Goal: Information Seeking & Learning: Learn about a topic

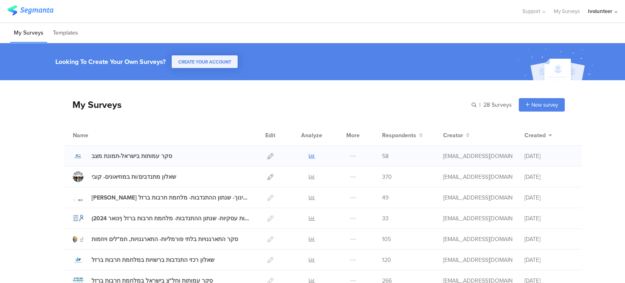
click at [310, 158] on icon at bounding box center [312, 156] width 6 height 6
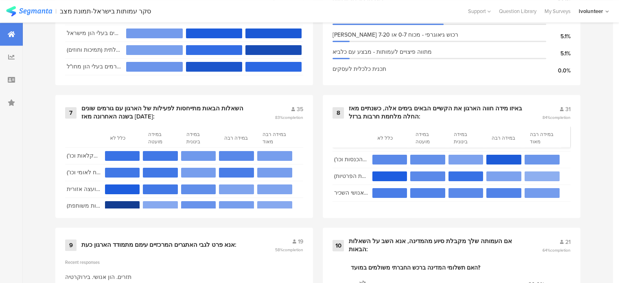
scroll to position [692, 0]
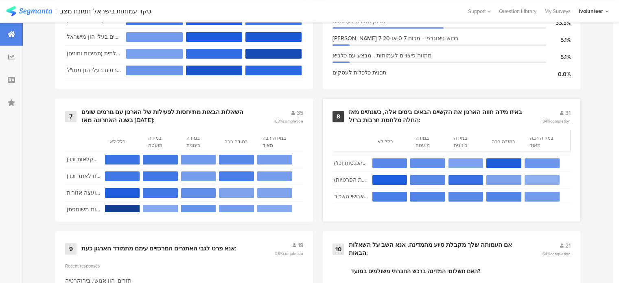
click at [412, 109] on div "באיזו מידה חווה הארגון את הקשיים הבאים בימים אלה, כשנתיים מאז החלה מלחמת חרבות …" at bounding box center [436, 116] width 174 height 16
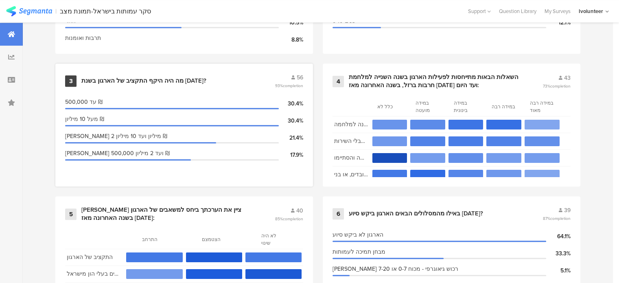
scroll to position [448, 0]
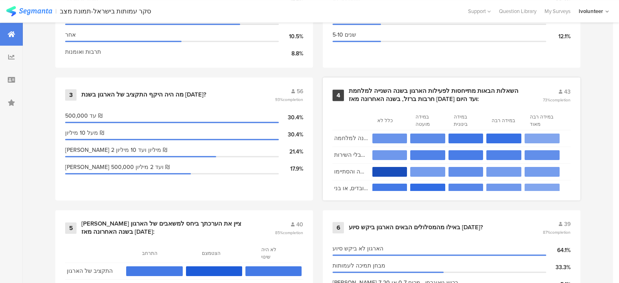
click at [393, 97] on div "השאלות הבאות מתייחסות לפעילות הארגון בשנה השנייה למלחמת חרבות ברזל, בשנה האחרונ…" at bounding box center [436, 95] width 174 height 16
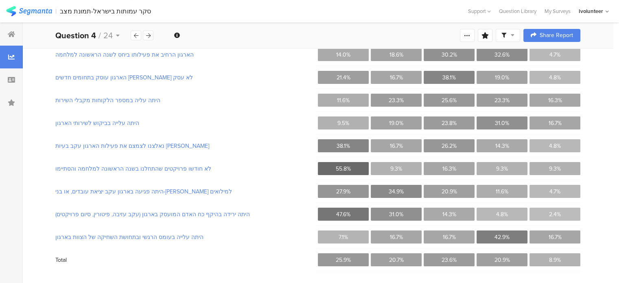
scroll to position [109, 0]
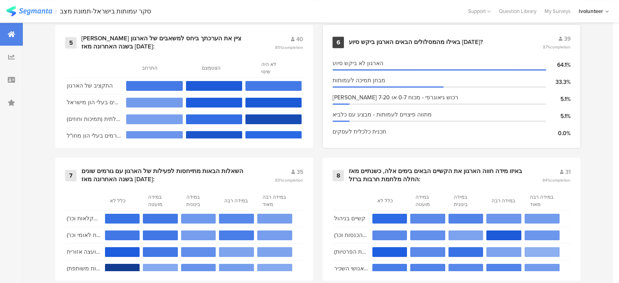
scroll to position [651, 0]
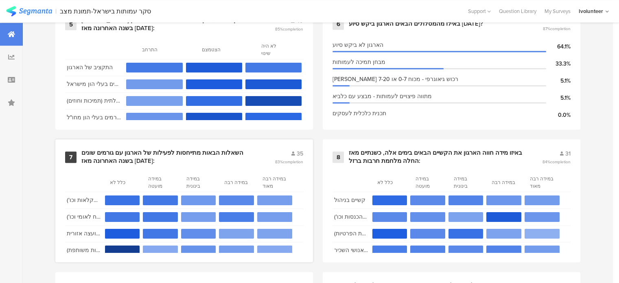
click at [203, 151] on div "השאלות הבאות מתייחסות לפעילות של הארגון עם גורמים שונים בשנה האחרונה מאז אוקטוב…" at bounding box center [168, 157] width 174 height 16
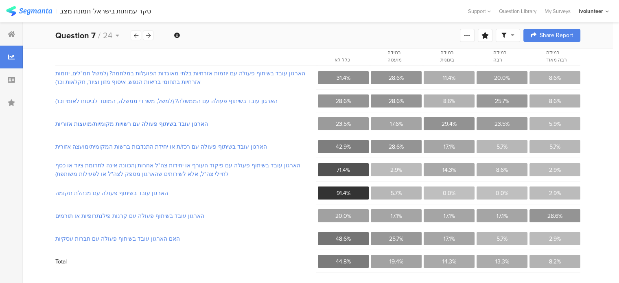
scroll to position [86, 0]
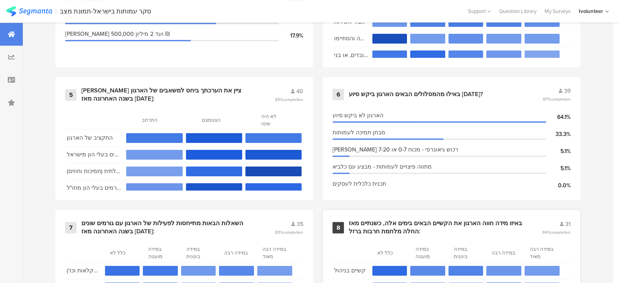
scroll to position [529, 0]
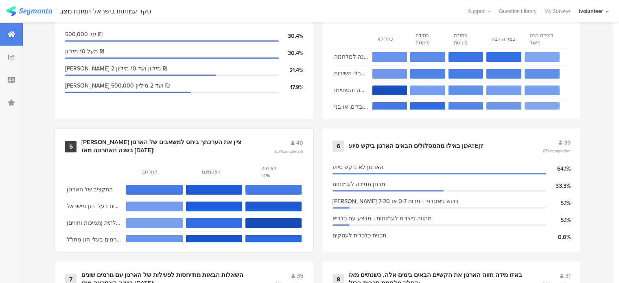
click at [226, 138] on div "אנא ציין את הערכתך ביחס למשאבים של הארגון בשנה האחרונה מאז אוקטובר 2024:" at bounding box center [168, 146] width 174 height 16
